Goal: Information Seeking & Learning: Learn about a topic

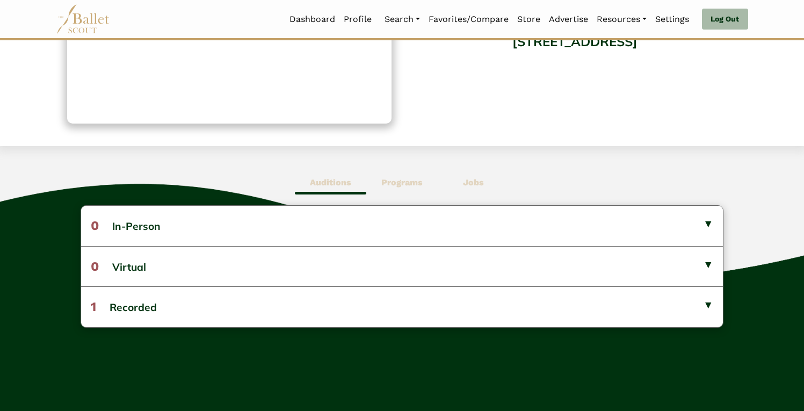
scroll to position [185, 0]
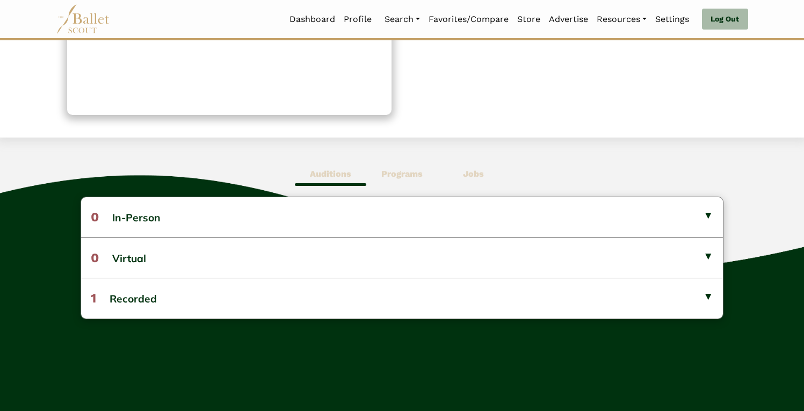
click at [413, 175] on b "Programs" at bounding box center [402, 174] width 41 height 10
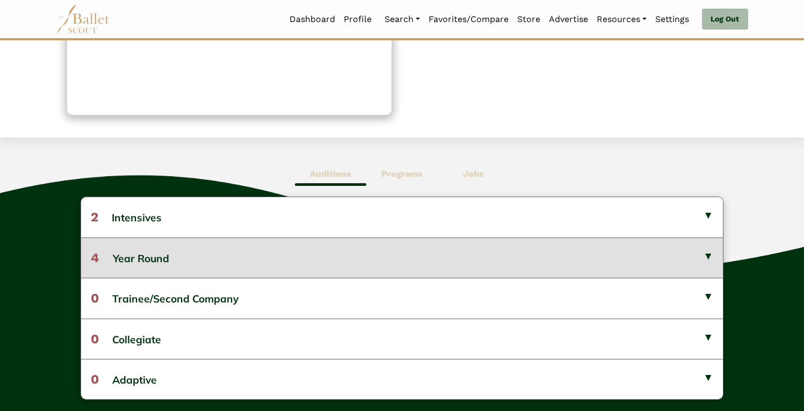
click at [407, 265] on button "4 Year Round" at bounding box center [402, 257] width 643 height 40
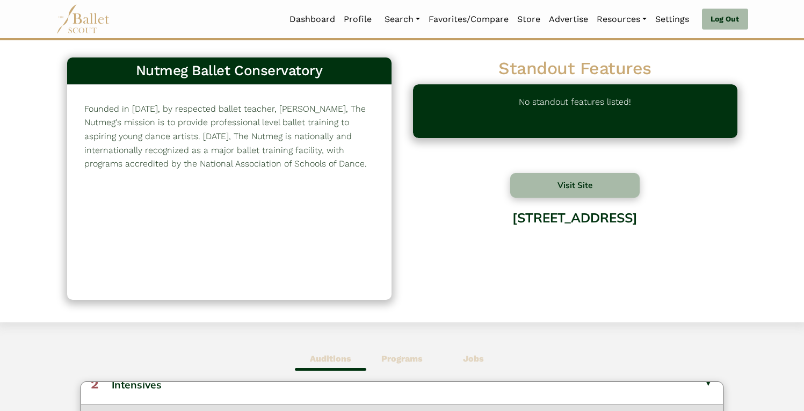
scroll to position [0, 0]
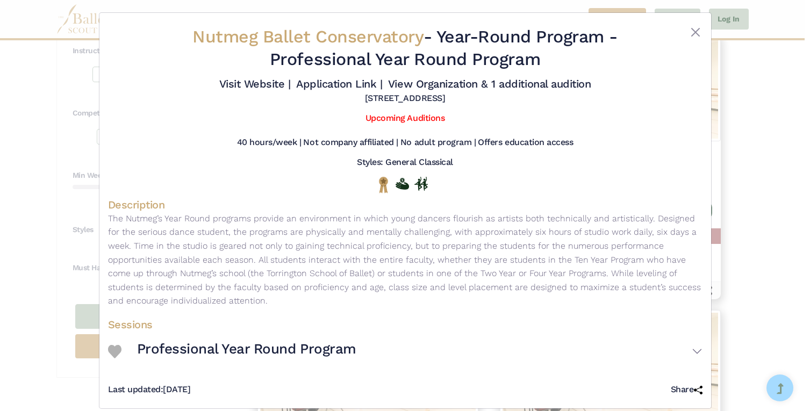
scroll to position [15, 0]
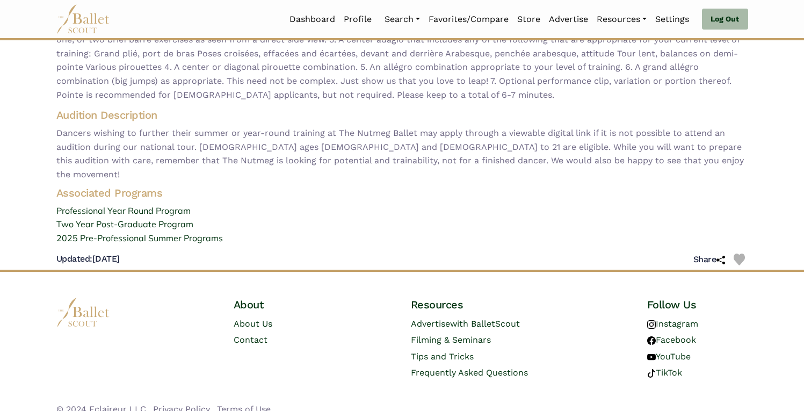
scroll to position [155, 0]
